Goal: Transaction & Acquisition: Subscribe to service/newsletter

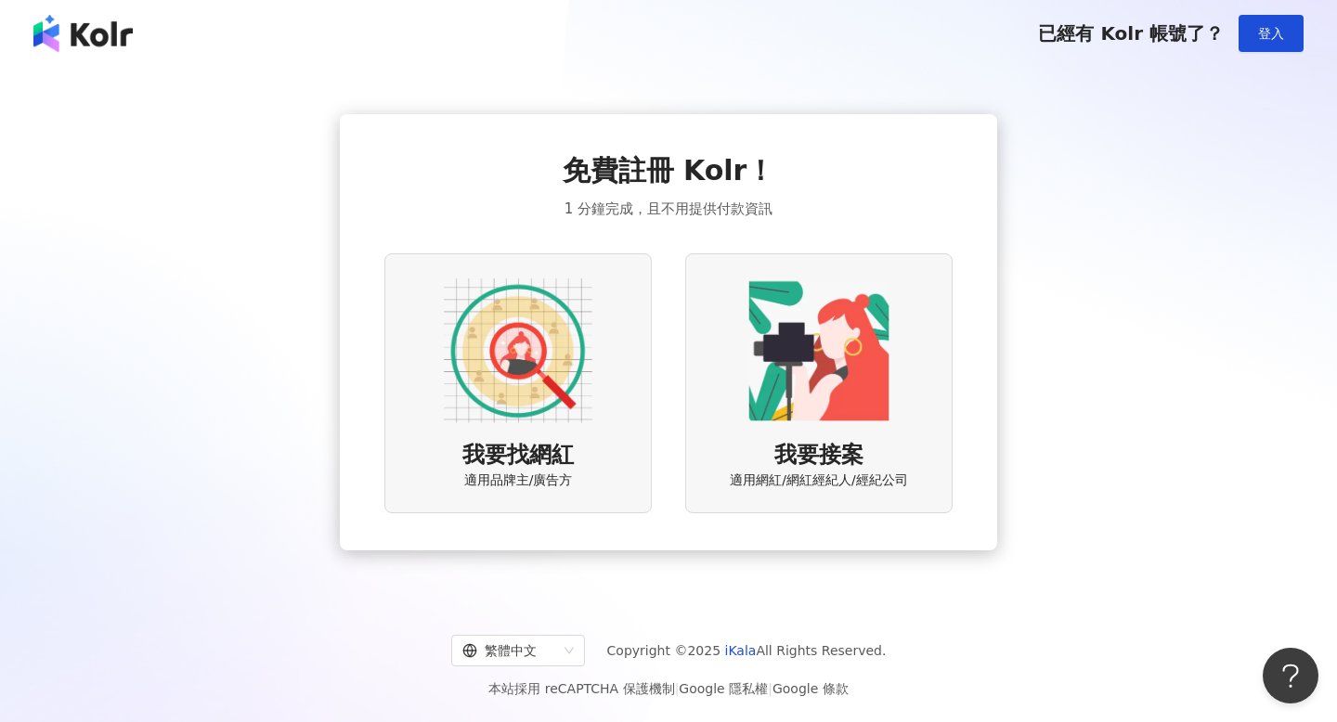
click at [532, 331] on img at bounding box center [518, 351] width 149 height 149
click at [763, 352] on img at bounding box center [819, 351] width 149 height 149
